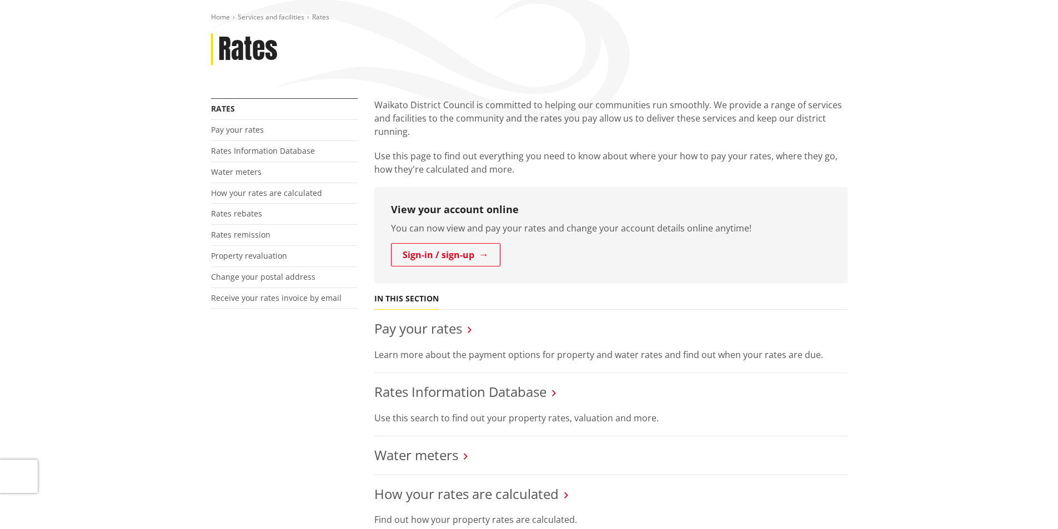
scroll to position [140, 0]
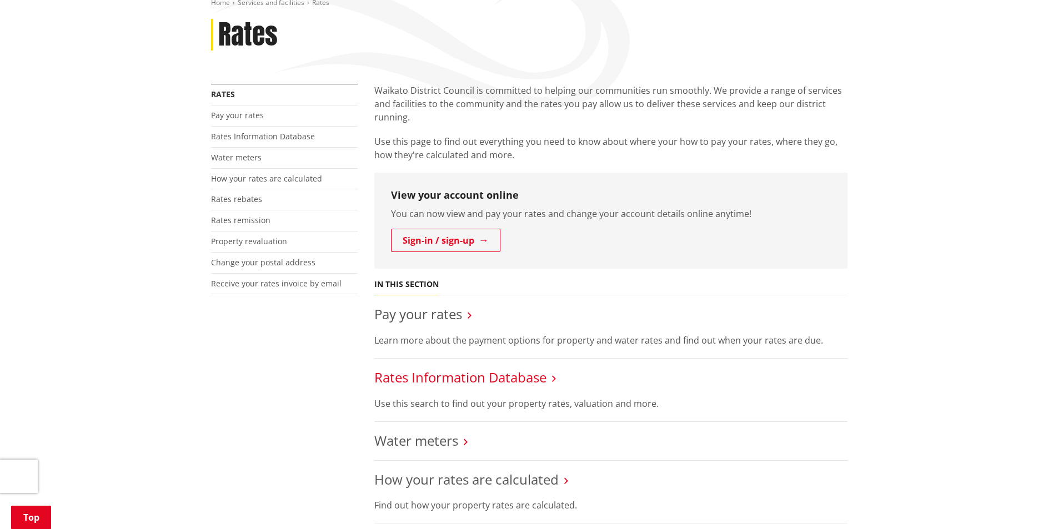
click at [394, 378] on link "Rates Information Database" at bounding box center [460, 377] width 172 height 18
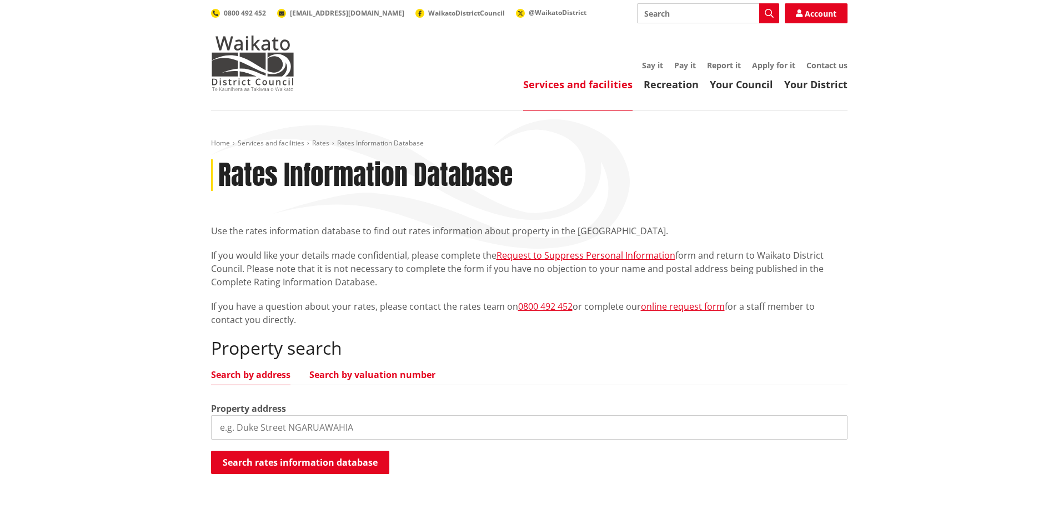
click at [349, 375] on link "Search by valuation number" at bounding box center [372, 374] width 126 height 9
click at [309, 370] on link "Search by valuation number" at bounding box center [372, 374] width 126 height 9
